Goal: Task Accomplishment & Management: Complete application form

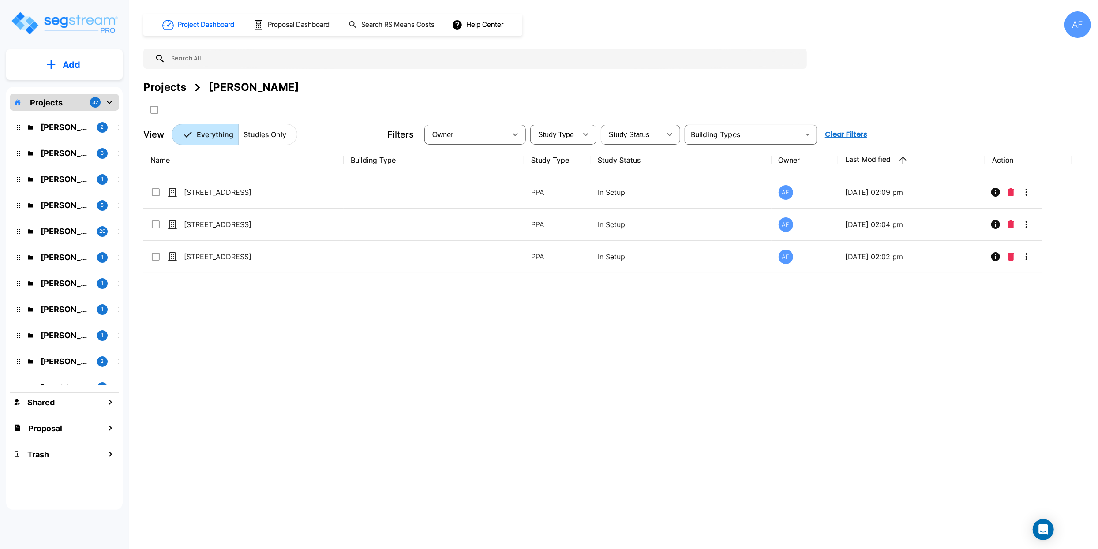
click at [49, 101] on p "Projects" at bounding box center [46, 103] width 33 height 12
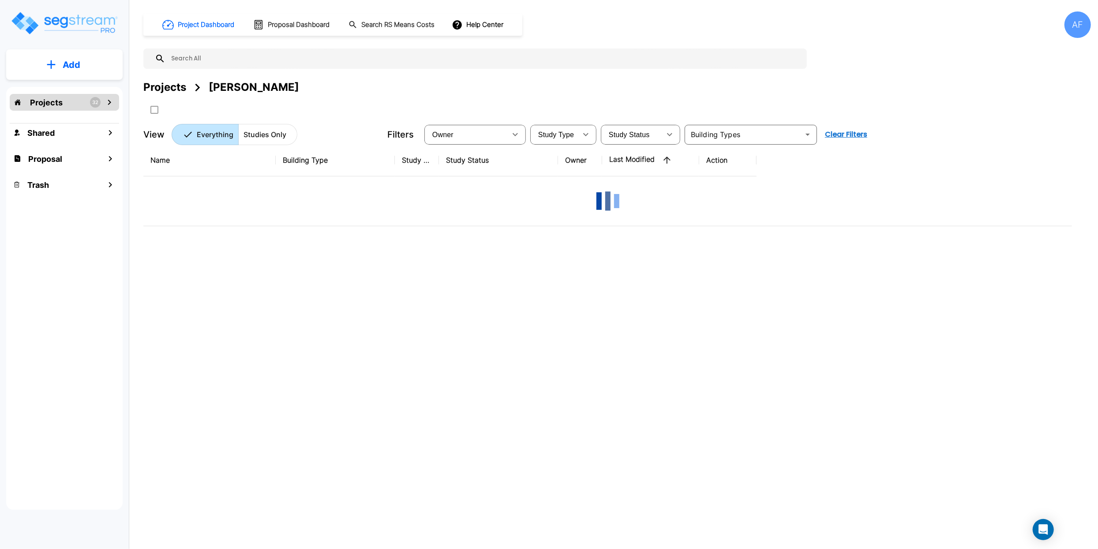
click at [48, 104] on p "Projects" at bounding box center [46, 103] width 33 height 12
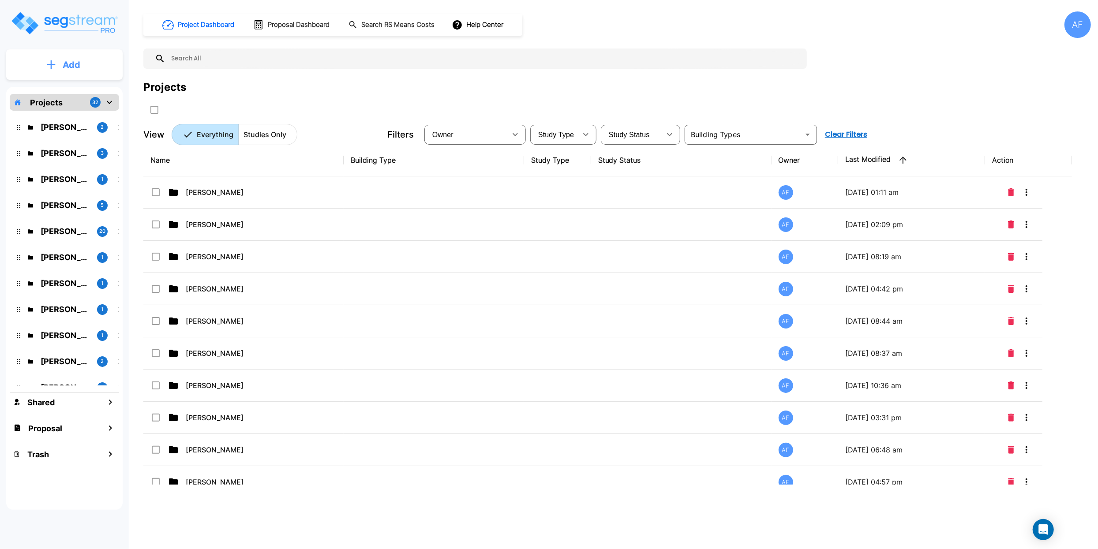
click at [64, 63] on p "Add" at bounding box center [72, 64] width 18 height 13
click at [71, 91] on p "Add Folder" at bounding box center [70, 89] width 36 height 11
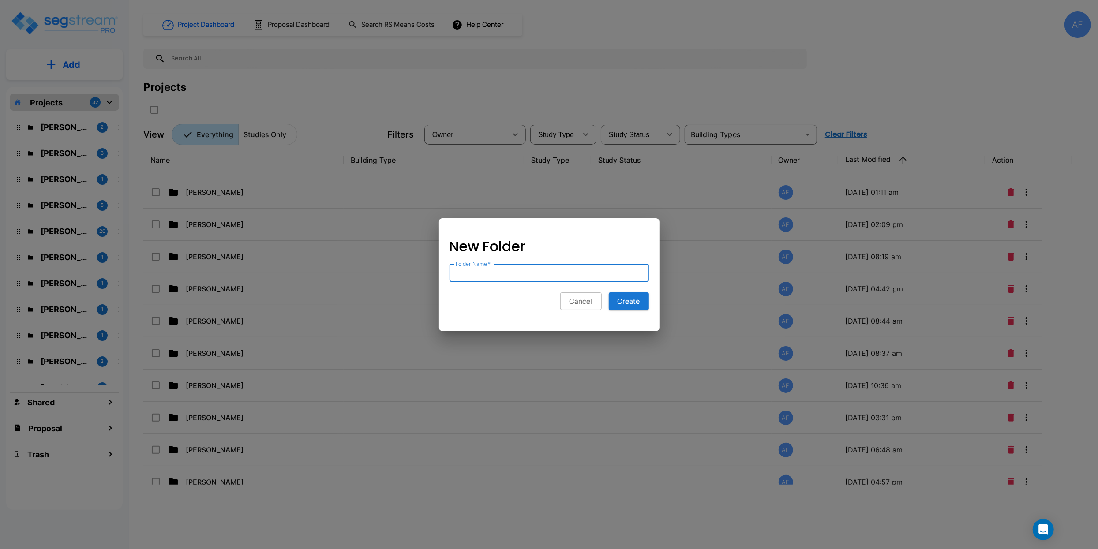
click at [467, 274] on input "Folder Name   *" at bounding box center [549, 273] width 199 height 18
paste input "Dilip Vadakkoot"
type input "Dilip Vadakkoot"
click at [627, 301] on button "Create" at bounding box center [629, 302] width 40 height 18
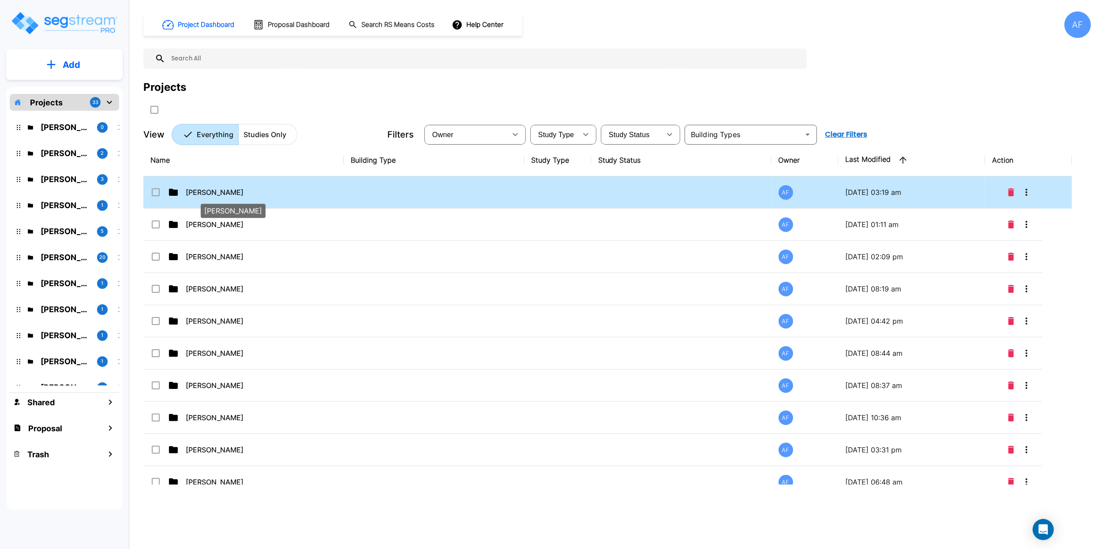
click at [214, 191] on p "Dilip Vadakkoot" at bounding box center [230, 192] width 88 height 11
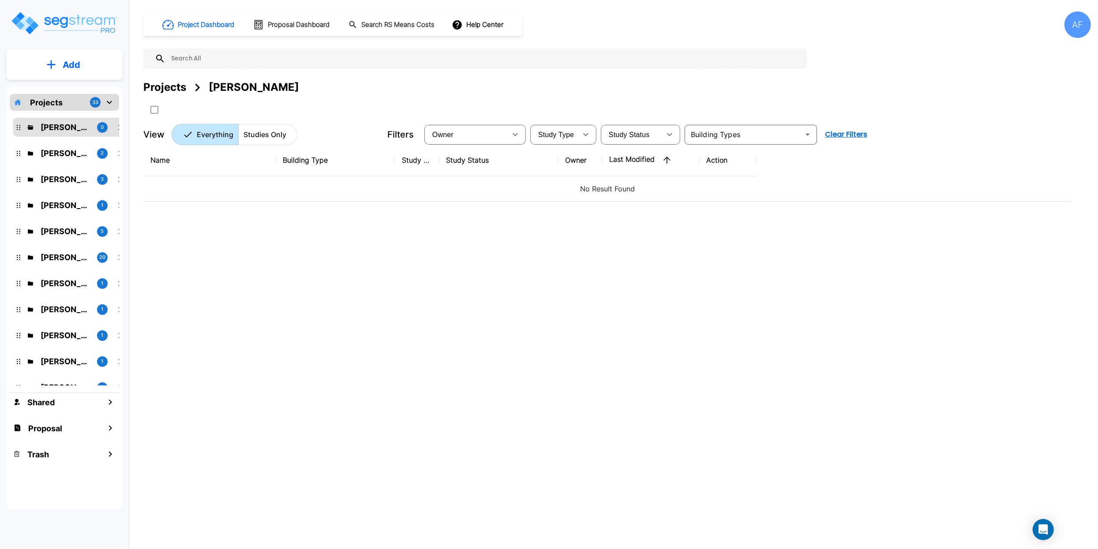
click at [57, 67] on button "Add" at bounding box center [64, 65] width 116 height 26
click at [74, 116] on p "Add Study" at bounding box center [69, 114] width 35 height 11
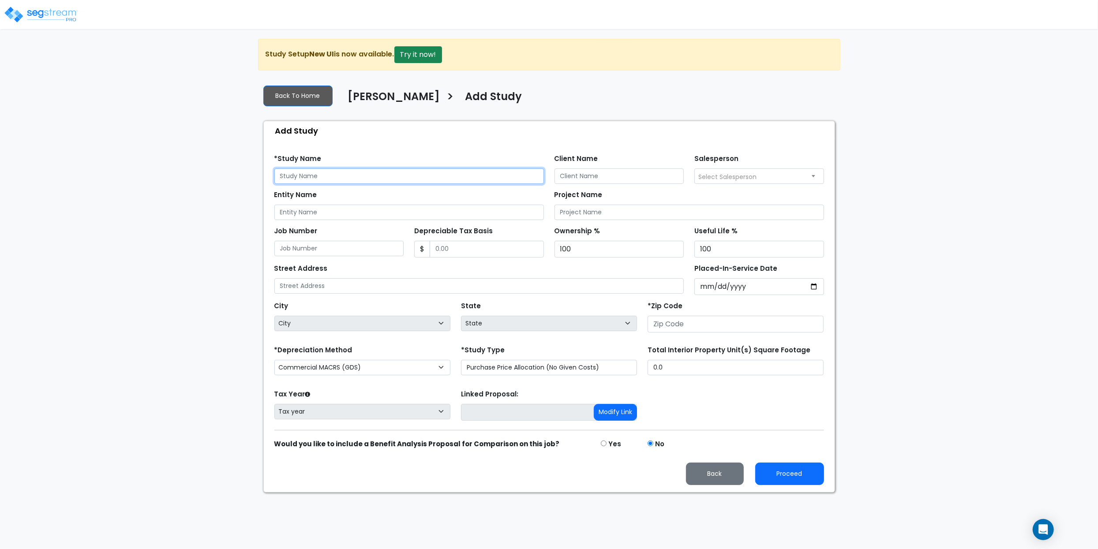
click at [312, 179] on input "text" at bounding box center [409, 176] width 270 height 15
paste input "5698 Chapel Run Ct, Centreville, VA 20120"
type input "5698 Chapel Run Ct, Centreville, VA 20120"
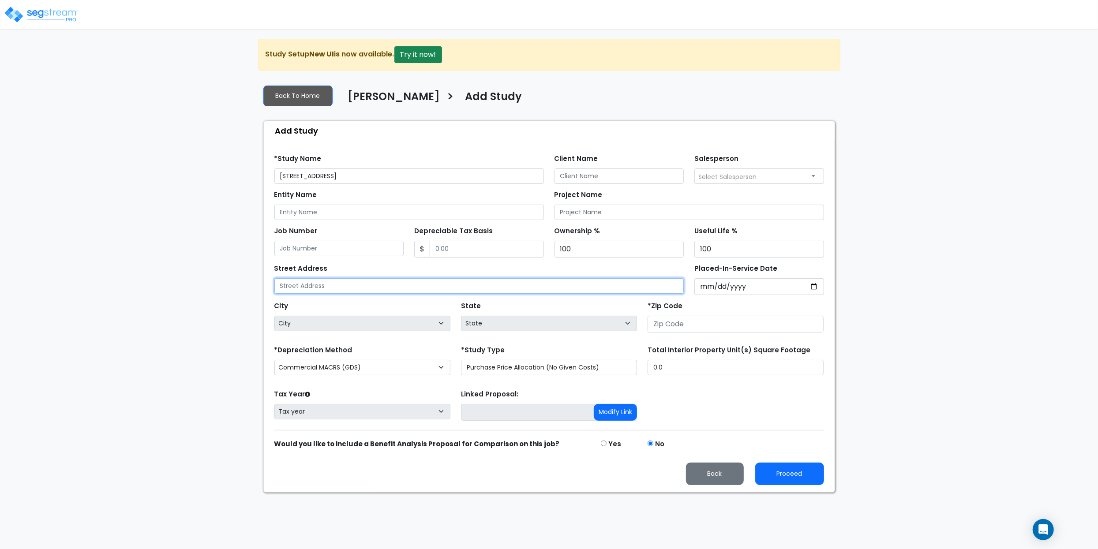
click at [323, 286] on input "text" at bounding box center [479, 285] width 410 height 15
paste input "5698 Chapel Run Ct, Centreville, VA 20120"
click at [401, 287] on input "5698 Chapel Run Ct, Centreville, VA 20120" at bounding box center [479, 285] width 410 height 15
type input "5698 Chapel Run Ct, Centreville, VA 20120"
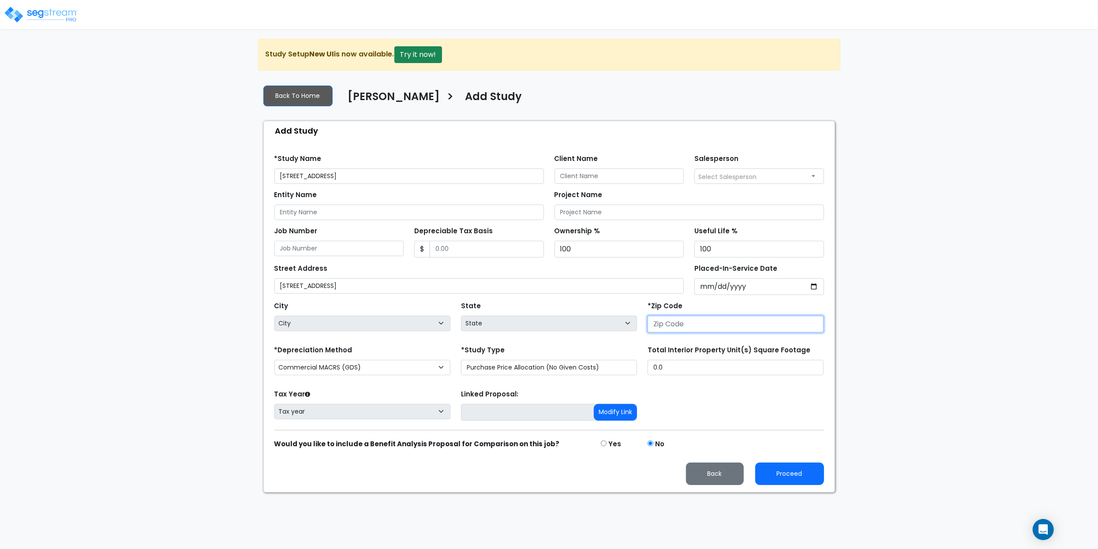
click at [678, 327] on input "number" at bounding box center [736, 324] width 176 height 17
paste input "20120"
type input "20120"
select select "VA"
type input "20120"
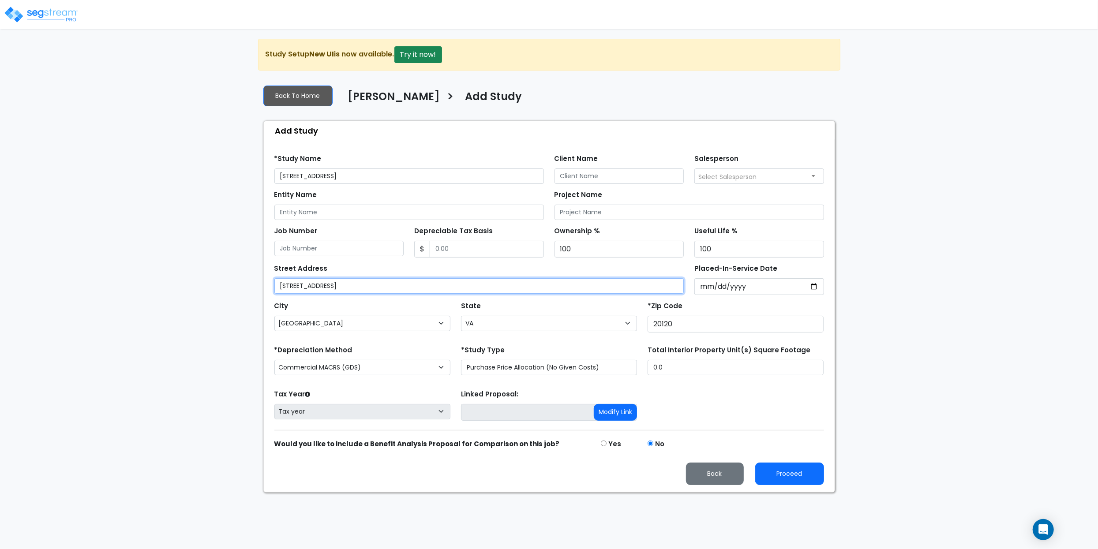
click at [454, 286] on input "5698 Chapel Run Ct, Centreville, VA 20120" at bounding box center [479, 285] width 410 height 15
drag, startPoint x: 443, startPoint y: 289, endPoint x: 346, endPoint y: 286, distance: 98.0
click at [346, 286] on input "5698 Chapel Run Ct, Centreville, VA 20120" at bounding box center [479, 285] width 410 height 15
type input "[STREET_ADDRESS]"
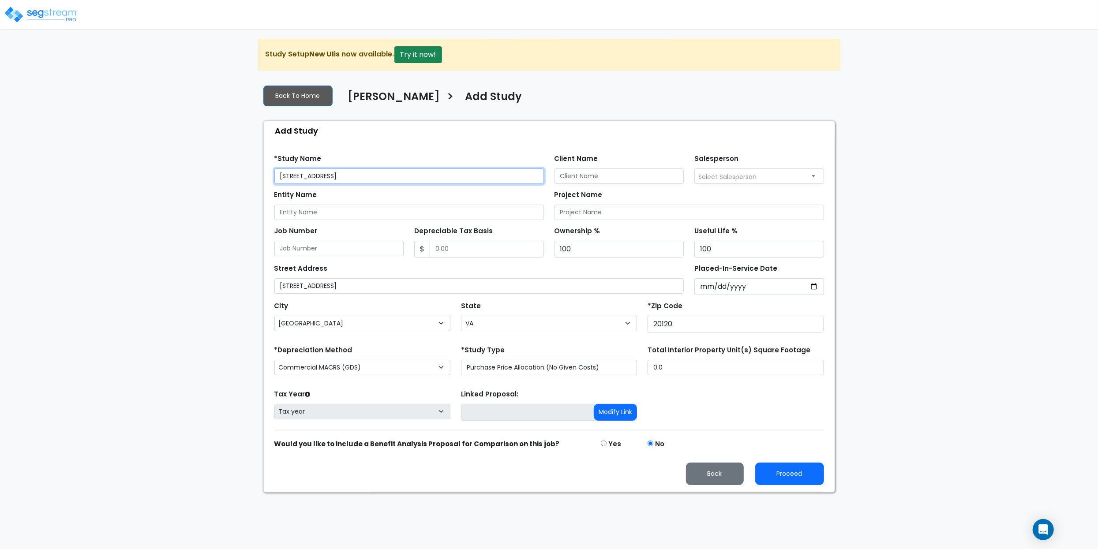
drag, startPoint x: 417, startPoint y: 175, endPoint x: 344, endPoint y: 175, distance: 73.3
click at [344, 175] on input "[STREET_ADDRESS]" at bounding box center [409, 176] width 270 height 15
type input "[STREET_ADDRESS]"
click at [384, 147] on div "Find these errors below in the Study Setup: *Study Name 5698 Chapel Run Ct Clie…" at bounding box center [549, 316] width 571 height 352
click at [593, 176] on input "Client Name" at bounding box center [620, 176] width 130 height 15
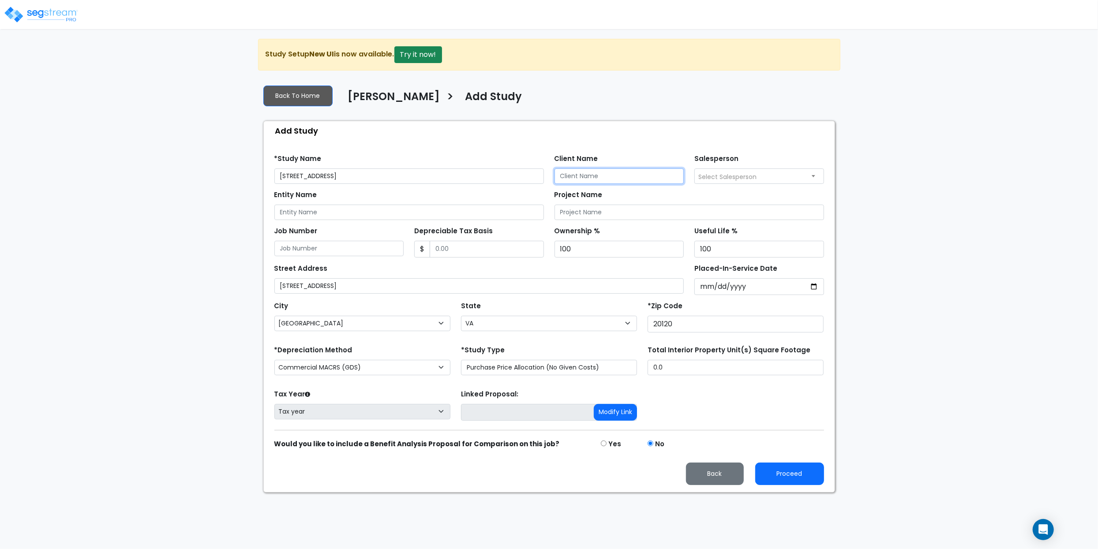
paste input "Dilip Vadakkoot"
type input "Dilip Vadakkoot"
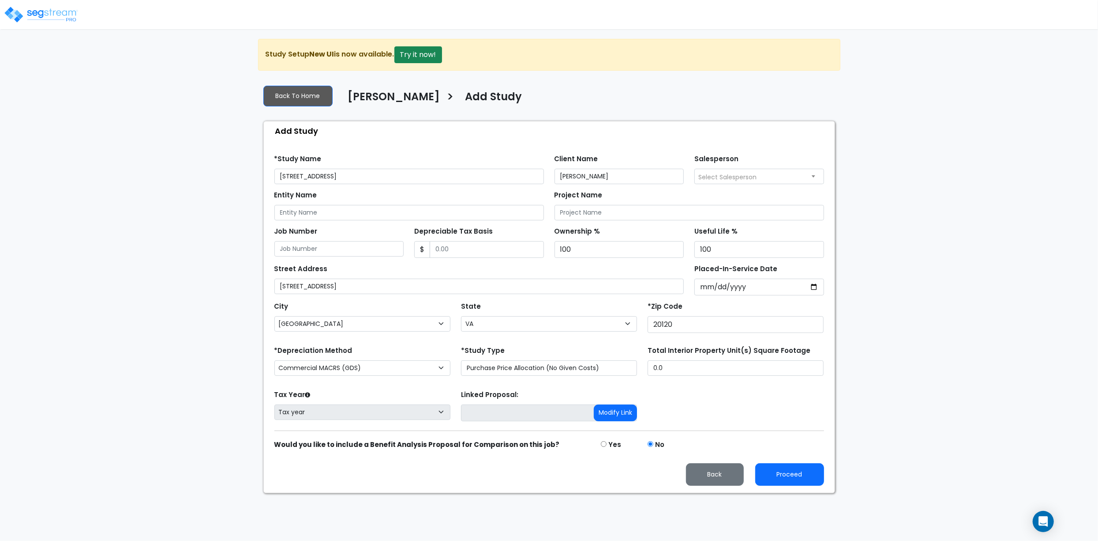
click at [741, 180] on span "Select Salesperson" at bounding box center [728, 177] width 58 height 9
select select "157"
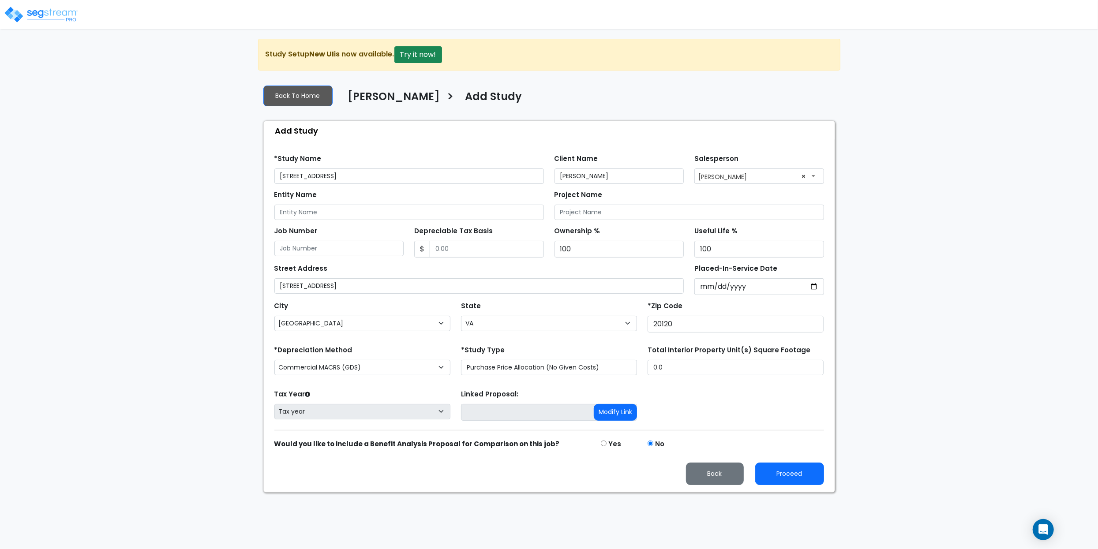
click at [423, 267] on div "Street Address 5698 Chapel Run Ct" at bounding box center [479, 278] width 410 height 32
click at [392, 147] on div "Find these errors below in the Study Setup: *Study Name 5698 Chapel Run Ct Clie…" at bounding box center [549, 316] width 571 height 352
click at [356, 203] on div "Entity Name" at bounding box center [409, 204] width 270 height 32
click at [371, 194] on div "Entity Name" at bounding box center [409, 204] width 270 height 32
click at [635, 192] on div "Project Name" at bounding box center [690, 204] width 270 height 32
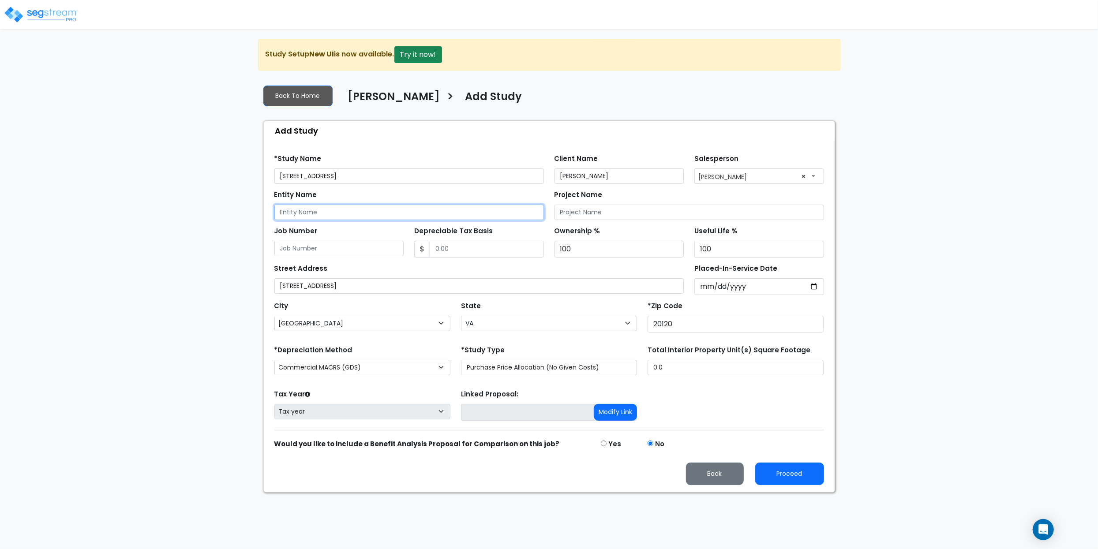
click at [312, 218] on input "Entity Name" at bounding box center [409, 212] width 270 height 15
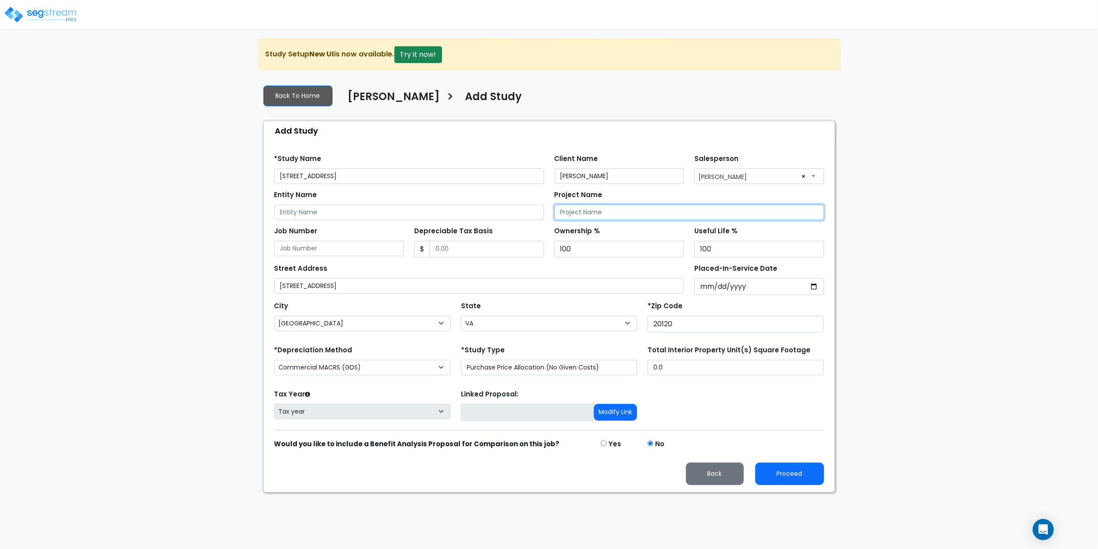
click at [632, 212] on input "Project Name" at bounding box center [690, 212] width 270 height 15
click at [508, 263] on div "Street Address 5698 Chapel Run Ct" at bounding box center [479, 278] width 410 height 32
click at [403, 275] on div "Street Address 5698 Chapel Run Ct" at bounding box center [479, 278] width 410 height 32
click at [354, 371] on select "Commercial MACRS (GDS) Residential Rental MACRS (GDS) Commercial MACRS (GDS) QIP" at bounding box center [362, 367] width 176 height 15
select select "RRM(_29"
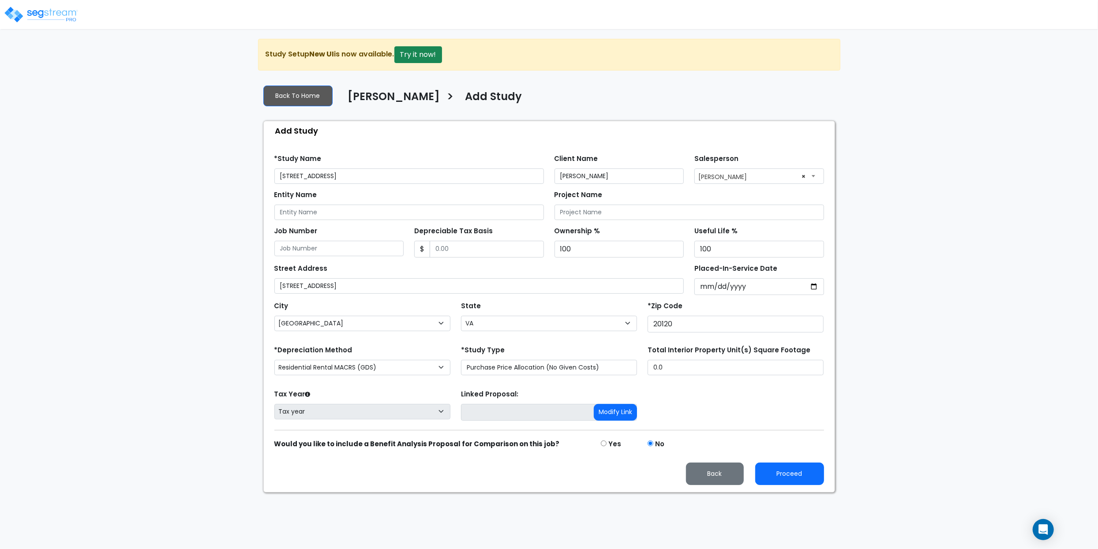
click at [714, 396] on div "Tax Year Please Enter The Placed In Service Date First. Tax year Prior Years De…" at bounding box center [549, 405] width 560 height 35
click at [797, 475] on button "Proceed" at bounding box center [789, 474] width 69 height 23
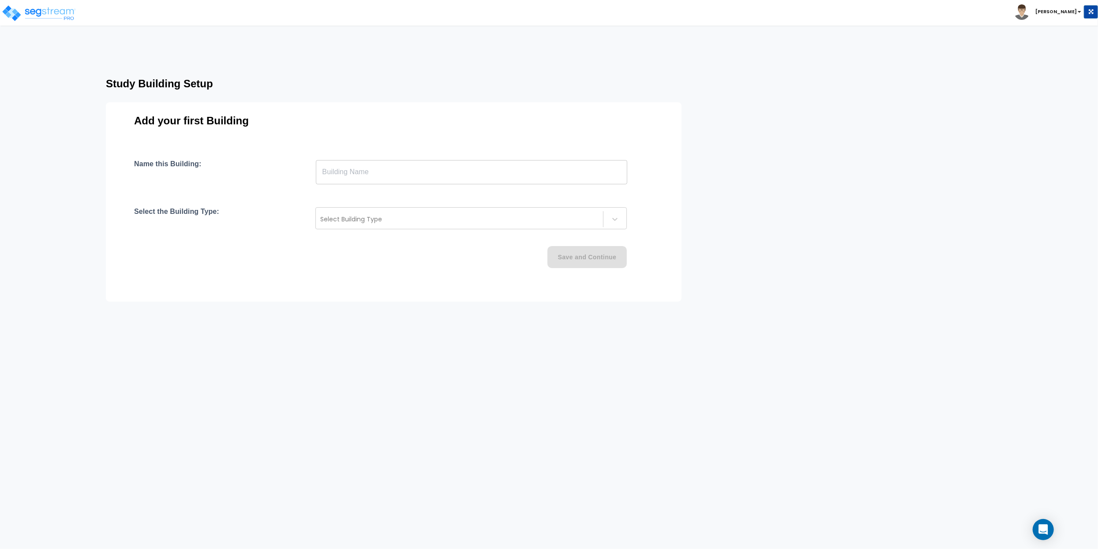
click at [335, 172] on input "text" at bounding box center [472, 172] width 312 height 25
paste input "text"
type input "[STREET_ADDRESS]"
click at [364, 219] on div at bounding box center [459, 219] width 278 height 11
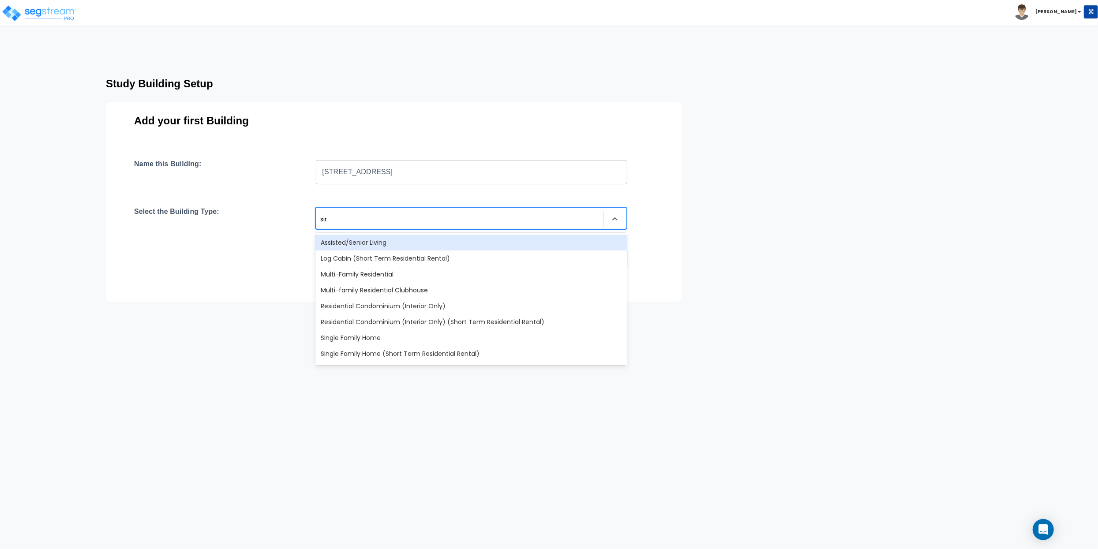
type input "singl"
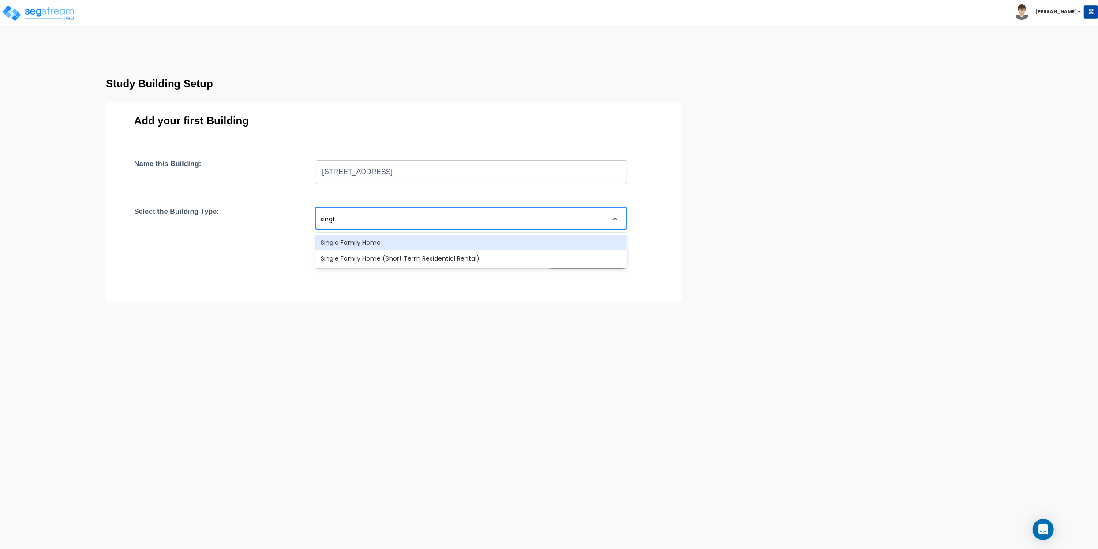
click at [436, 242] on div "Single Family Home" at bounding box center [472, 243] width 312 height 16
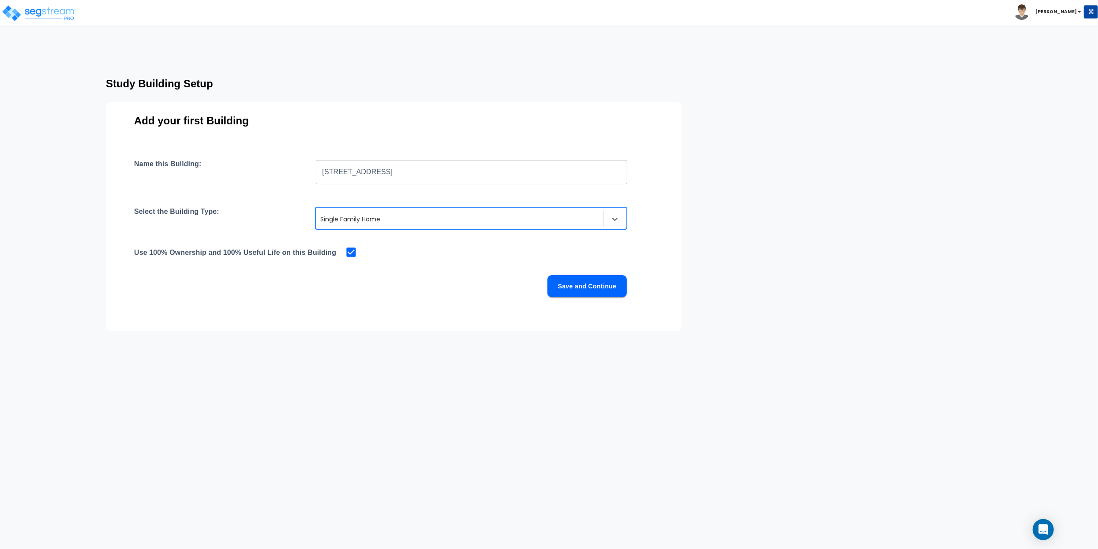
click at [436, 245] on div "Name this Building: 5698 Chapel Run Ct, Centreville, VA 20120 ​ Select the Buil…" at bounding box center [393, 239] width 519 height 159
click at [597, 288] on button "Save and Continue" at bounding box center [587, 286] width 79 height 22
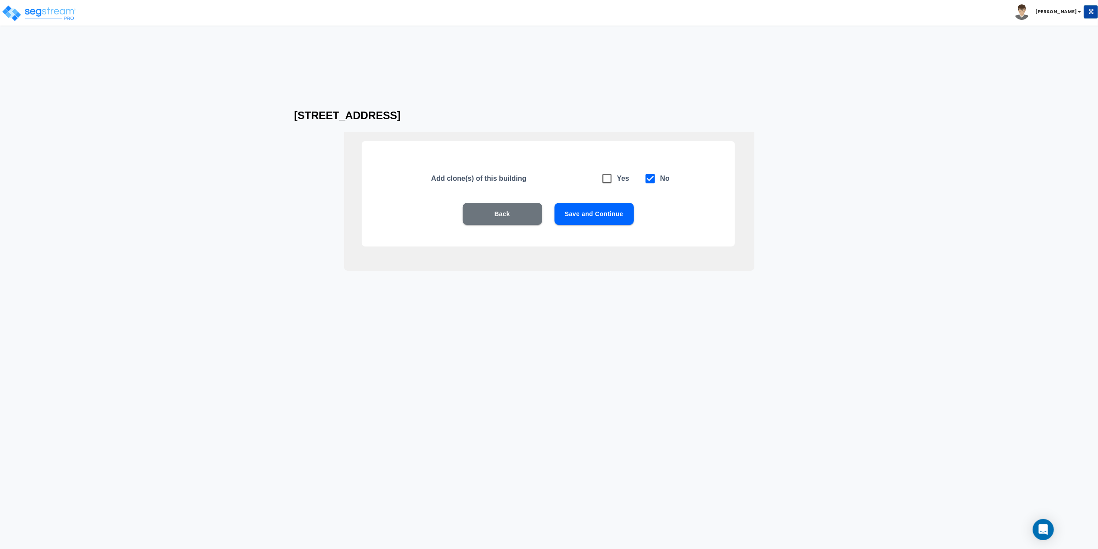
click at [585, 211] on button "Save and Continue" at bounding box center [594, 214] width 79 height 22
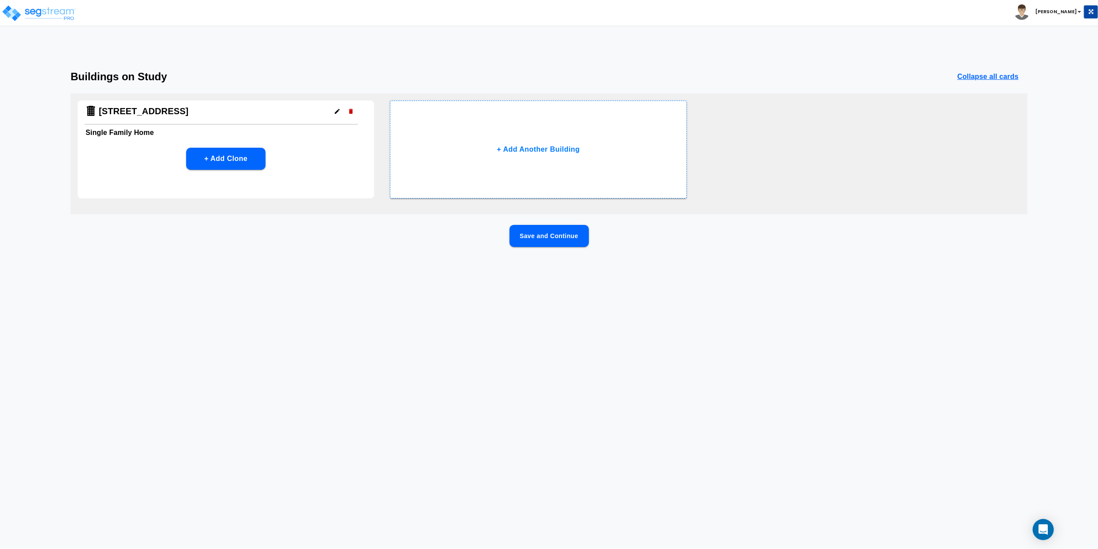
click at [574, 237] on button "Save and Continue" at bounding box center [549, 236] width 79 height 22
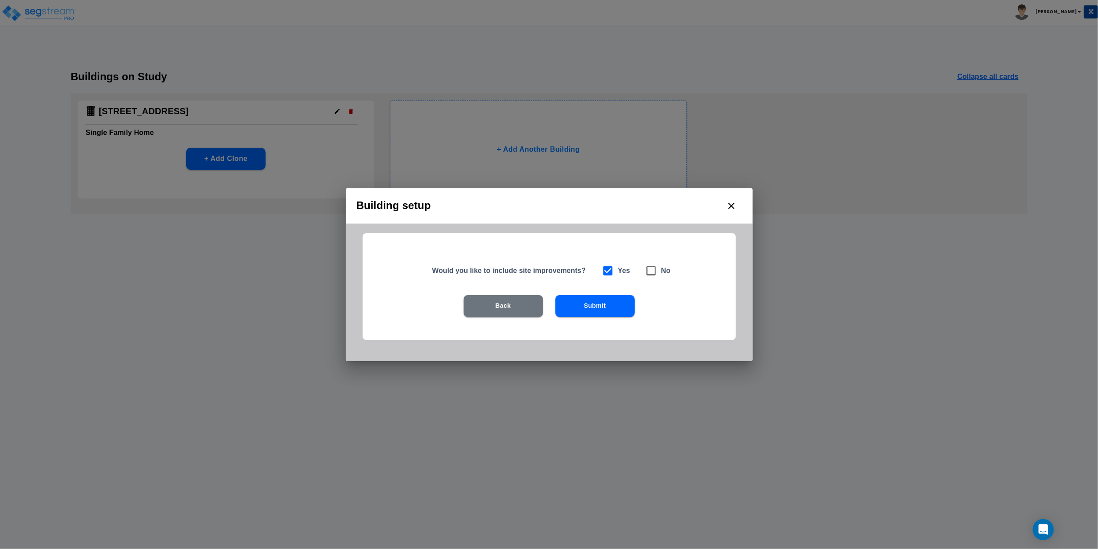
click at [594, 304] on button "Submit" at bounding box center [595, 306] width 79 height 22
